Goal: Information Seeking & Learning: Learn about a topic

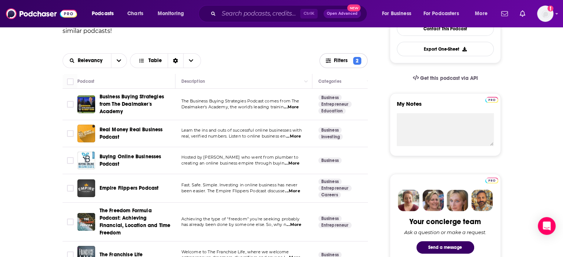
scroll to position [148, 0]
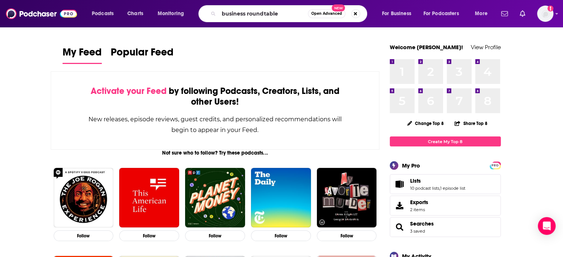
type input "business roundtable"
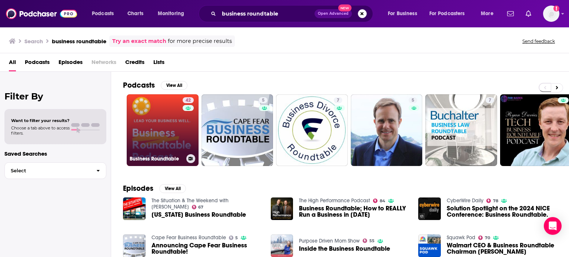
click at [180, 124] on link "42 Business Roundtable" at bounding box center [163, 130] width 72 height 72
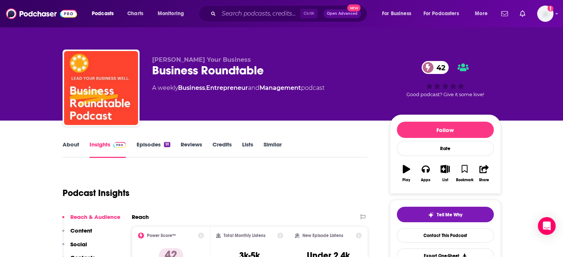
click at [65, 144] on link "About" at bounding box center [71, 149] width 17 height 17
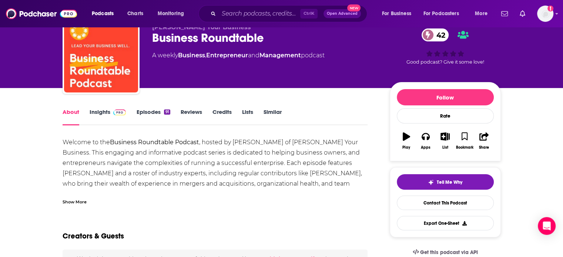
scroll to position [37, 0]
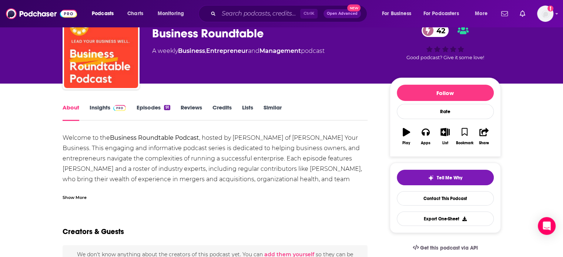
click at [78, 195] on div "Show More" at bounding box center [75, 197] width 24 height 7
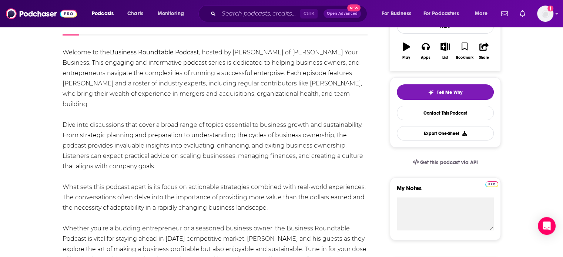
scroll to position [103, 0]
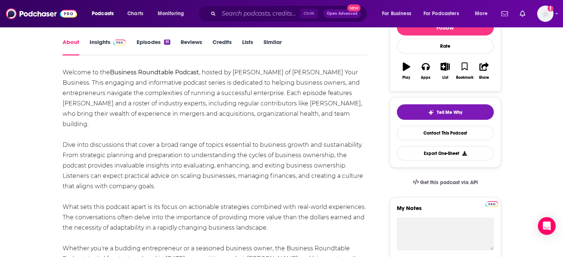
drag, startPoint x: 99, startPoint y: 161, endPoint x: 59, endPoint y: 73, distance: 96.0
copy div "Welcome to the Business Roundtable Podcast , hosted by [PERSON_NAME] of [PERSON…"
click at [154, 43] on link "Episodes 91" at bounding box center [153, 47] width 34 height 17
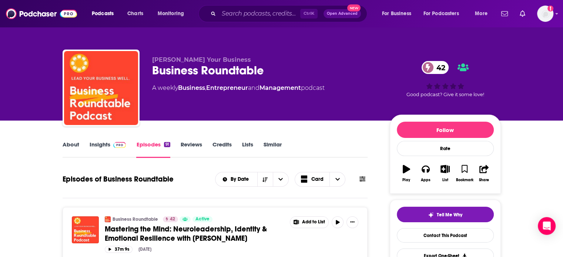
click at [53, 21] on div "Podcasts Charts Monitoring Ctrl K Open Advanced New For Business For Podcasters…" at bounding box center [281, 13] width 563 height 27
click at [58, 13] on img at bounding box center [41, 14] width 71 height 14
